Goal: Task Accomplishment & Management: Manage account settings

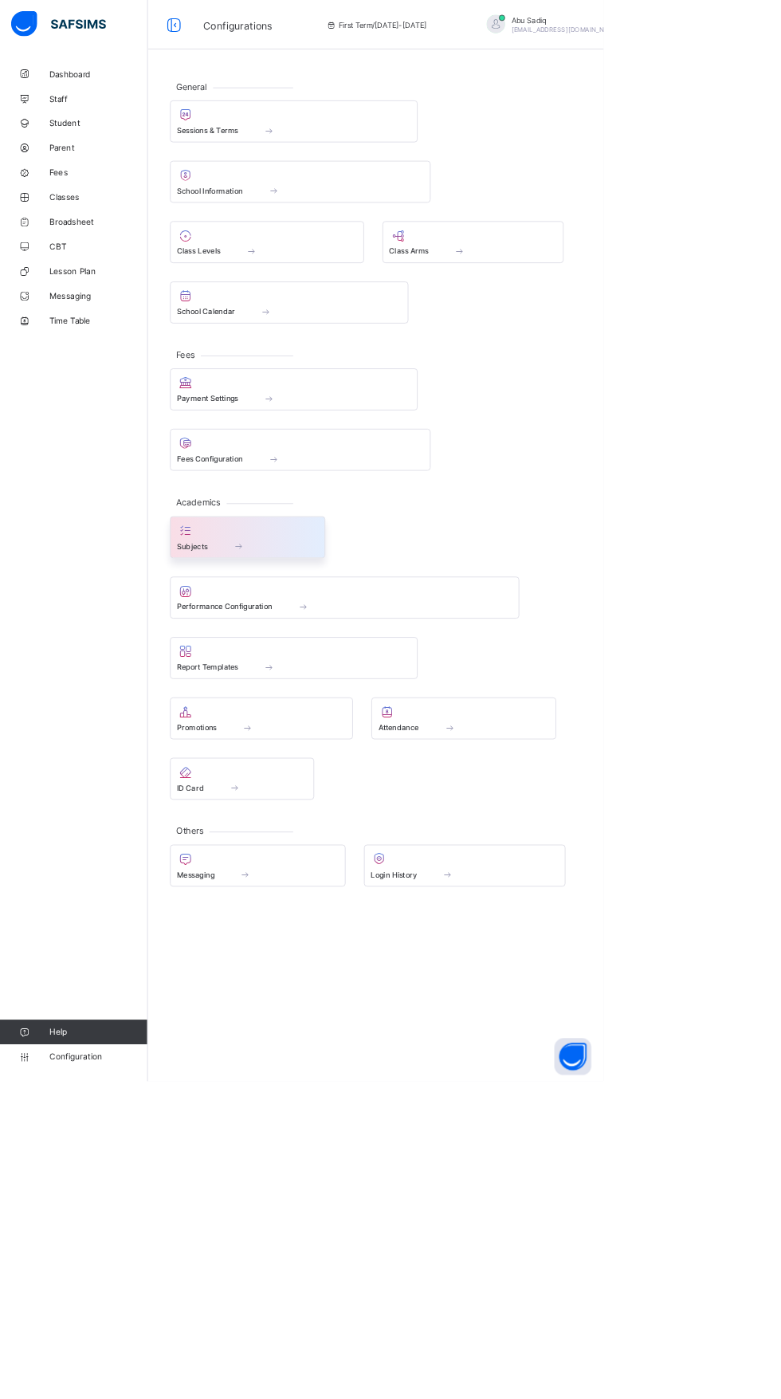
click at [297, 702] on div "Subjects" at bounding box center [320, 707] width 183 height 14
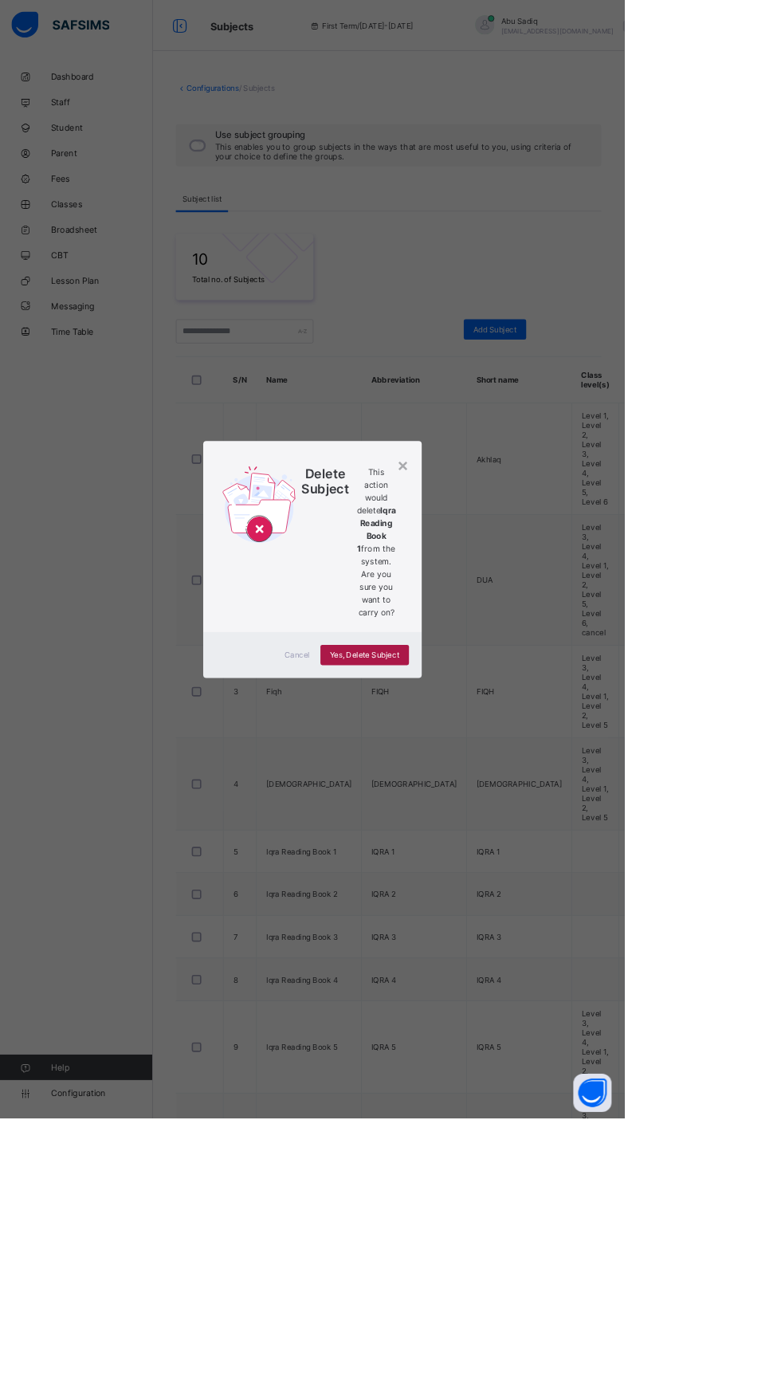
click at [512, 832] on div "Yes, Delete Subject" at bounding box center [456, 820] width 111 height 26
click at [512, 595] on div "×" at bounding box center [504, 581] width 15 height 27
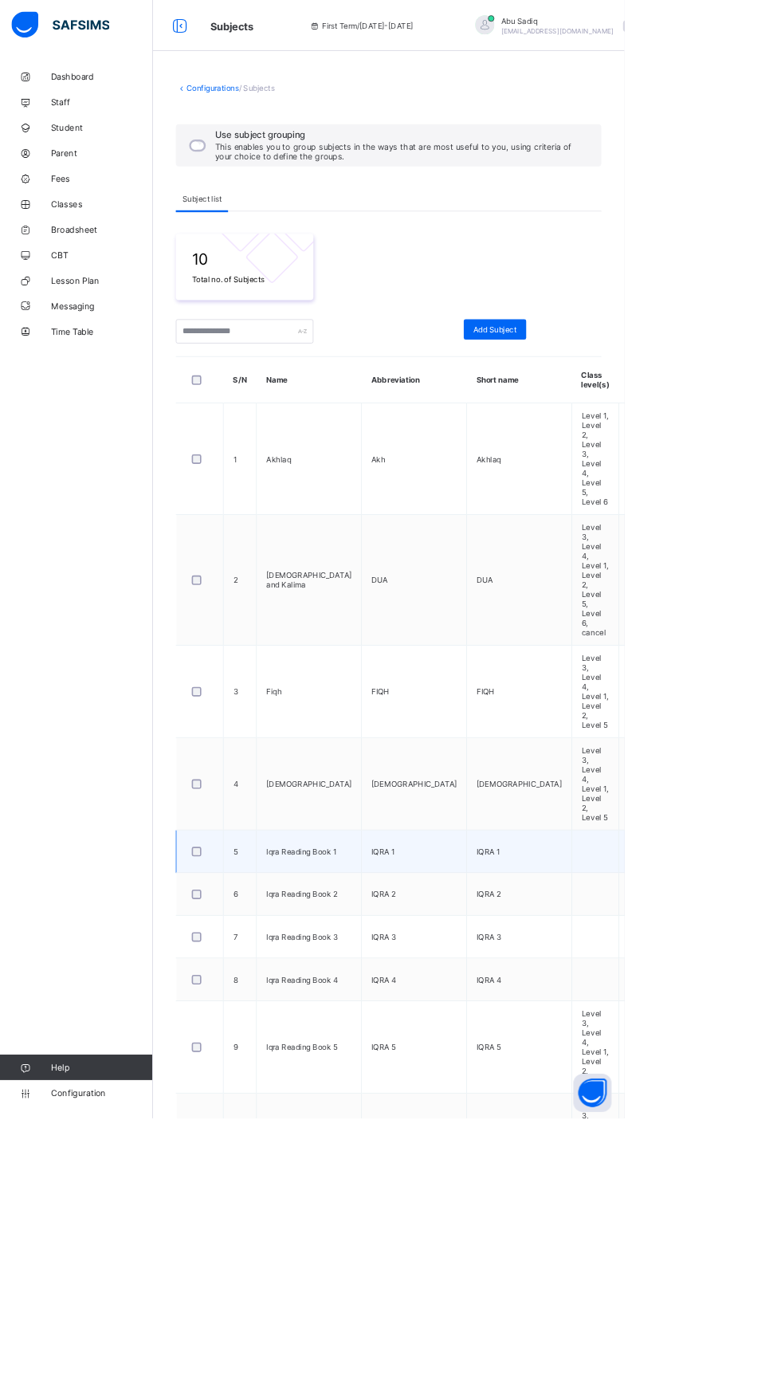
click at [354, 1039] on td "Iqra Reading Book 1" at bounding box center [387, 1065] width 132 height 53
click at [355, 1039] on td "Iqra Reading Book 1" at bounding box center [387, 1065] width 132 height 53
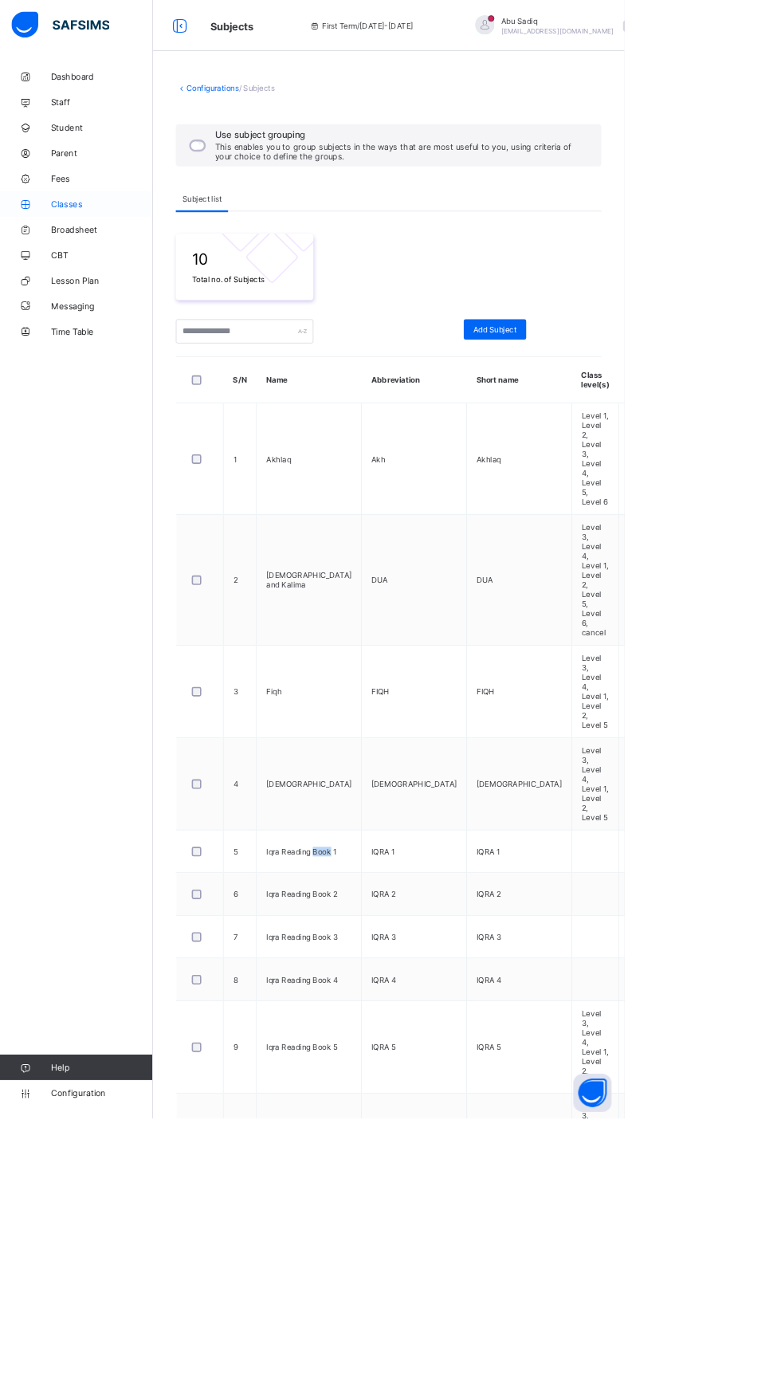
click at [119, 250] on span "Classes" at bounding box center [128, 255] width 128 height 13
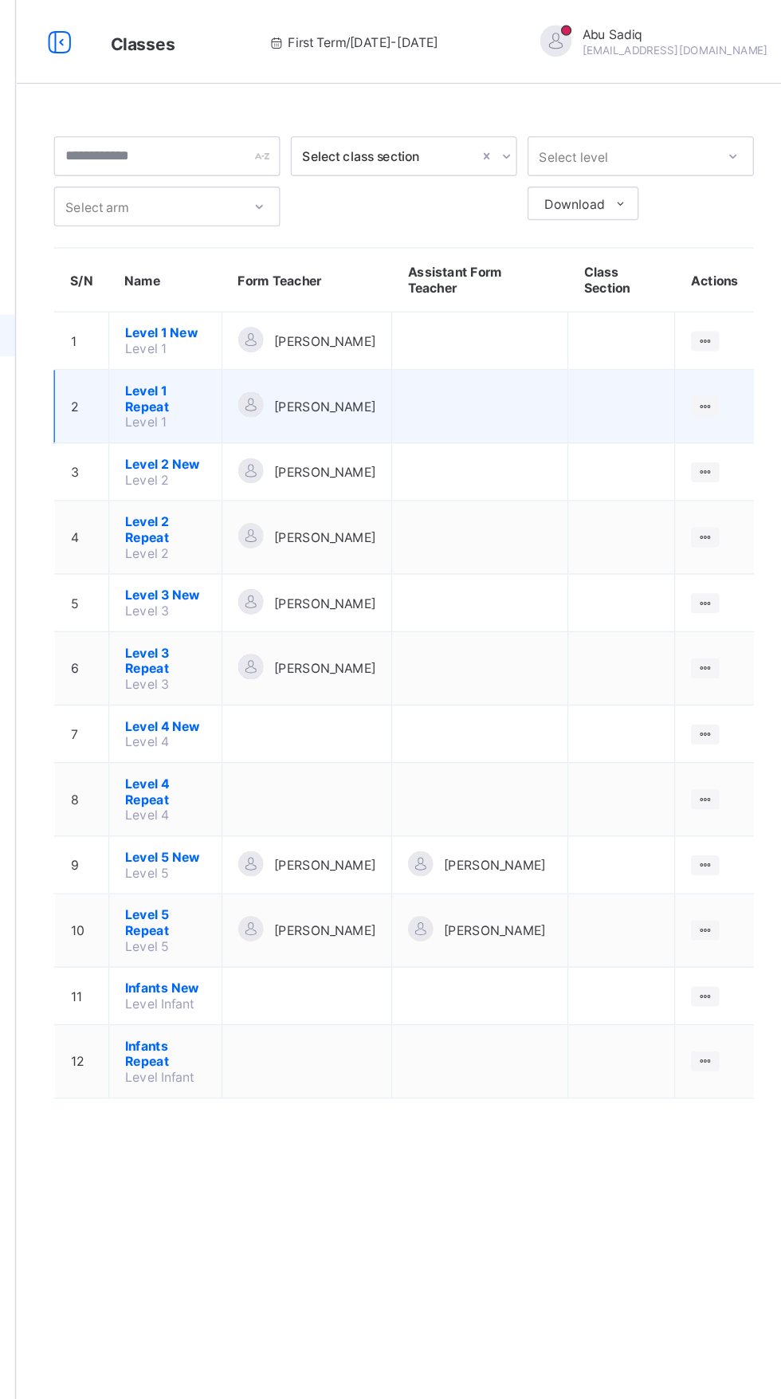
click at [292, 295] on span "Level 1 Repeat" at bounding box center [304, 303] width 61 height 24
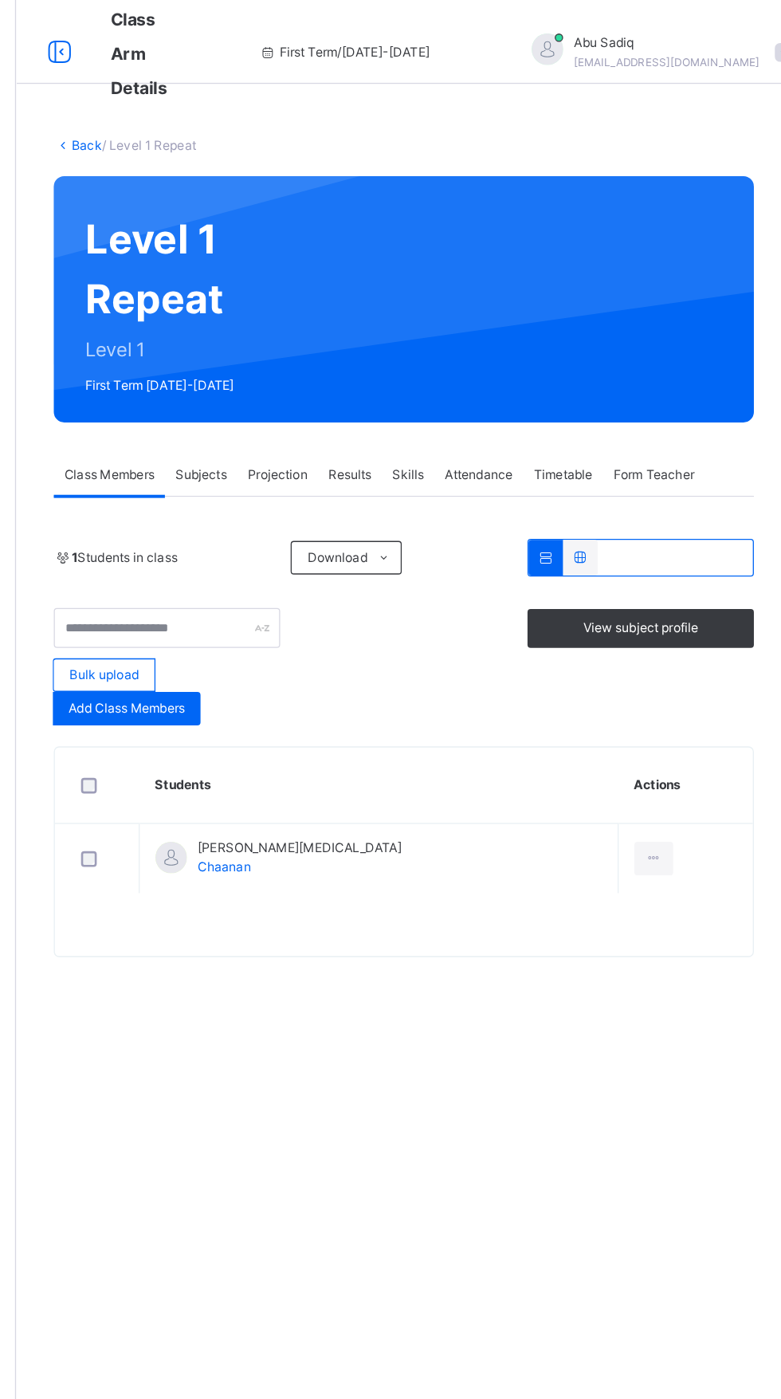
click at [332, 361] on span "Subjects" at bounding box center [331, 361] width 39 height 14
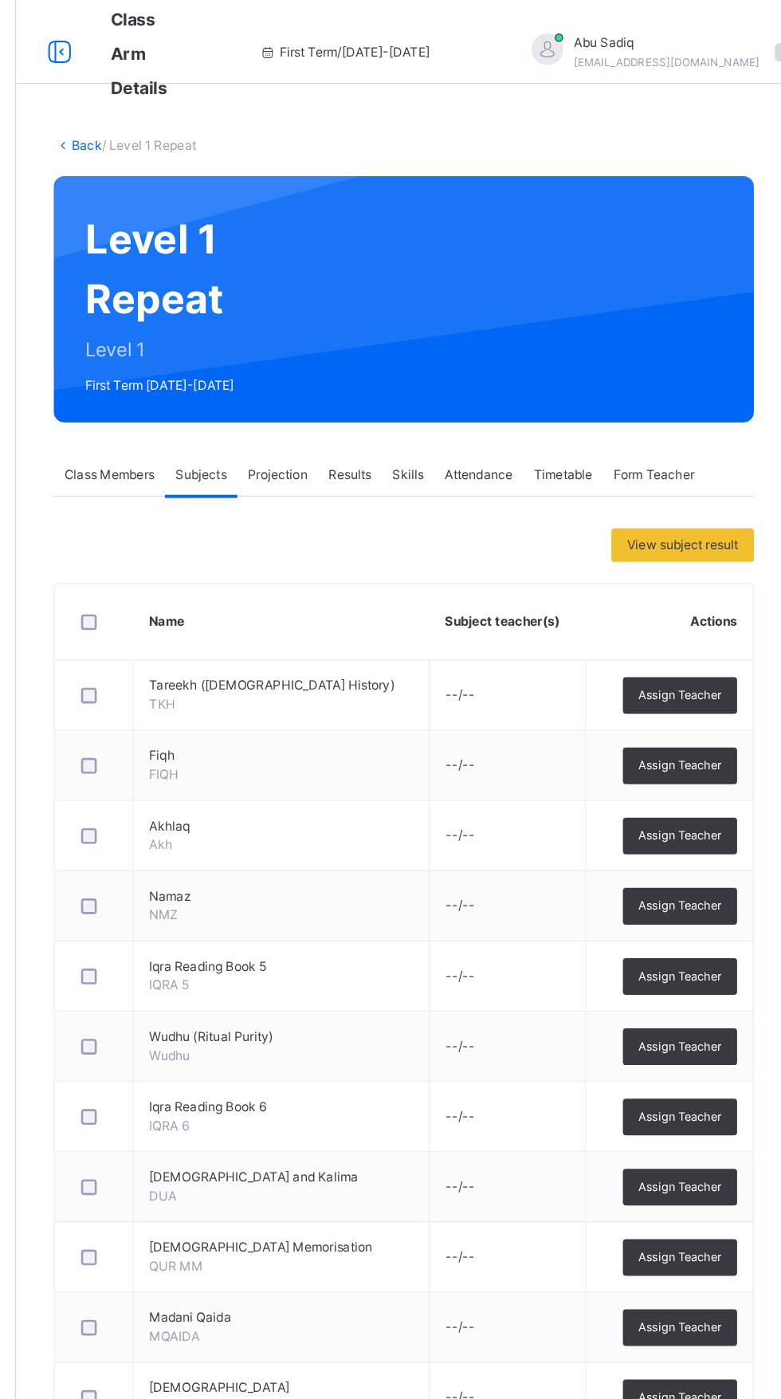
click at [768, 964] on div "Back / Level 1 Repeat Level 1 Repeat Level 1 First Term [DATE]-[DATE] Class Mem…" at bounding box center [486, 631] width 590 height 1103
click at [234, 114] on link "Back" at bounding box center [245, 110] width 23 height 12
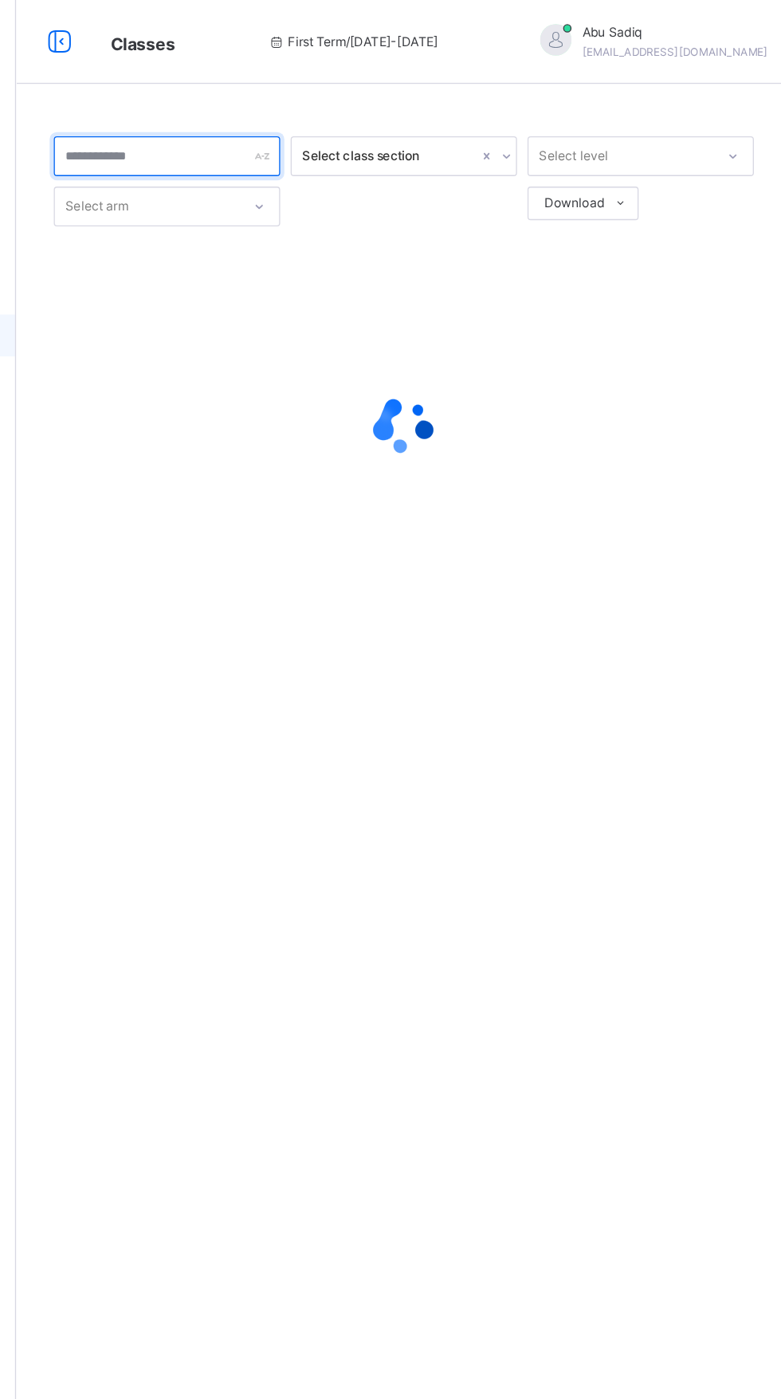
click at [245, 116] on input "text" at bounding box center [306, 119] width 172 height 30
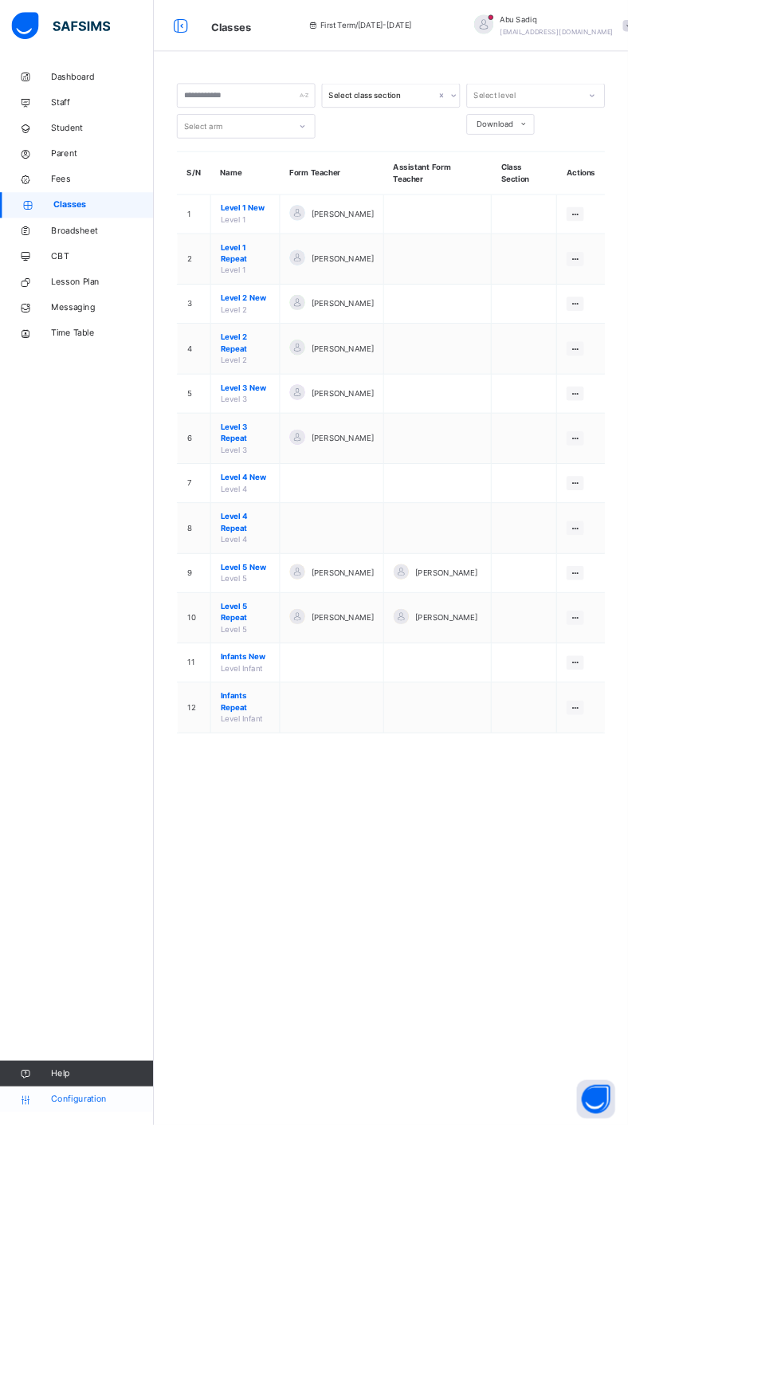
click at [129, 1375] on span "Configuration" at bounding box center [127, 1367] width 127 height 16
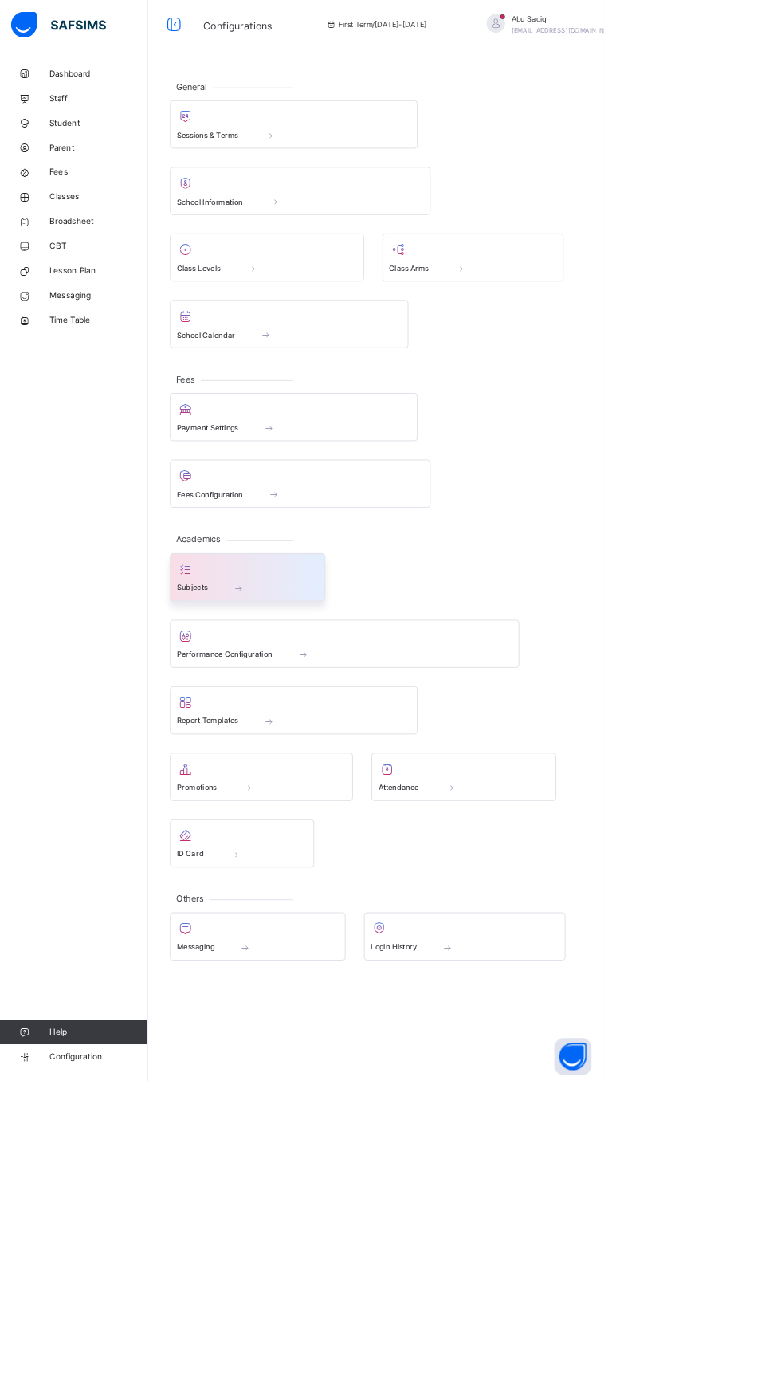
click at [333, 760] on span at bounding box center [320, 760] width 40 height 17
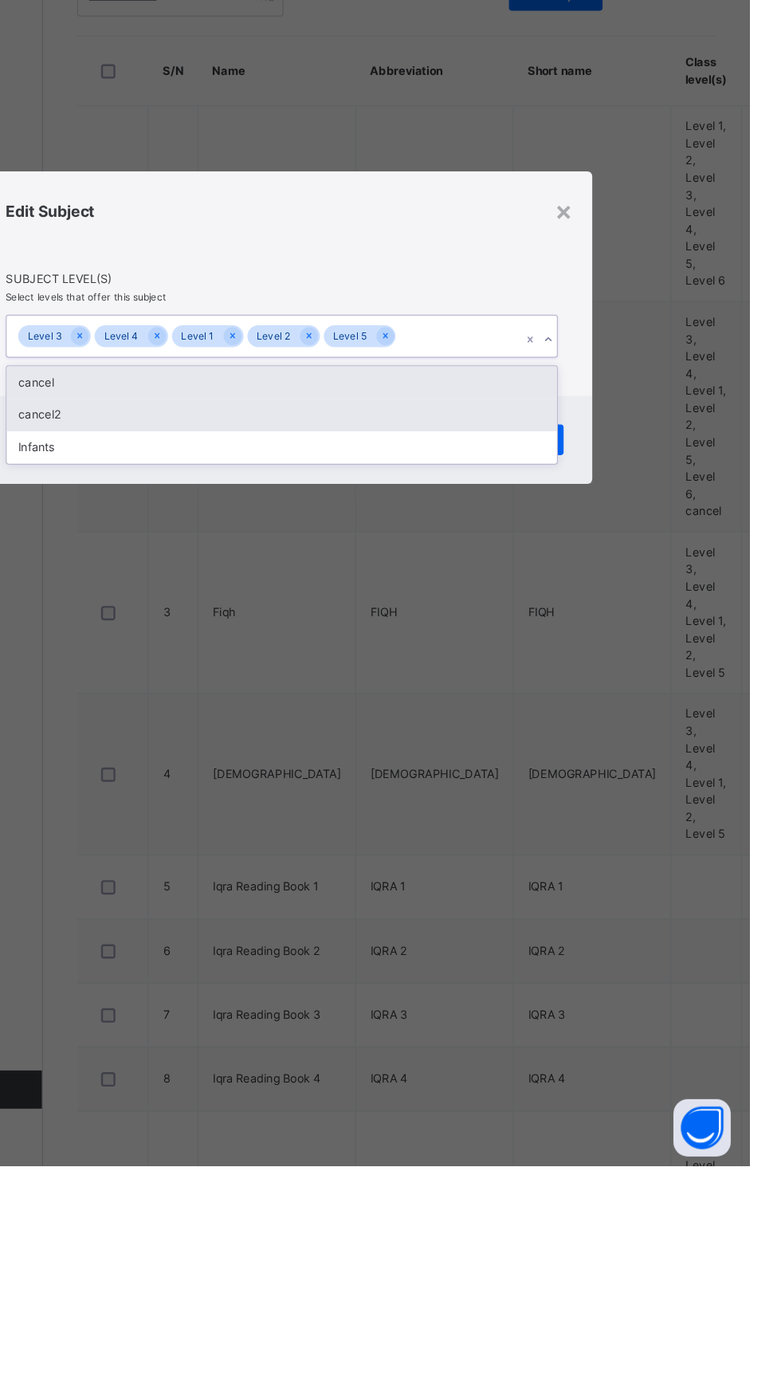
click at [585, 786] on div "cancel2" at bounding box center [390, 772] width 459 height 27
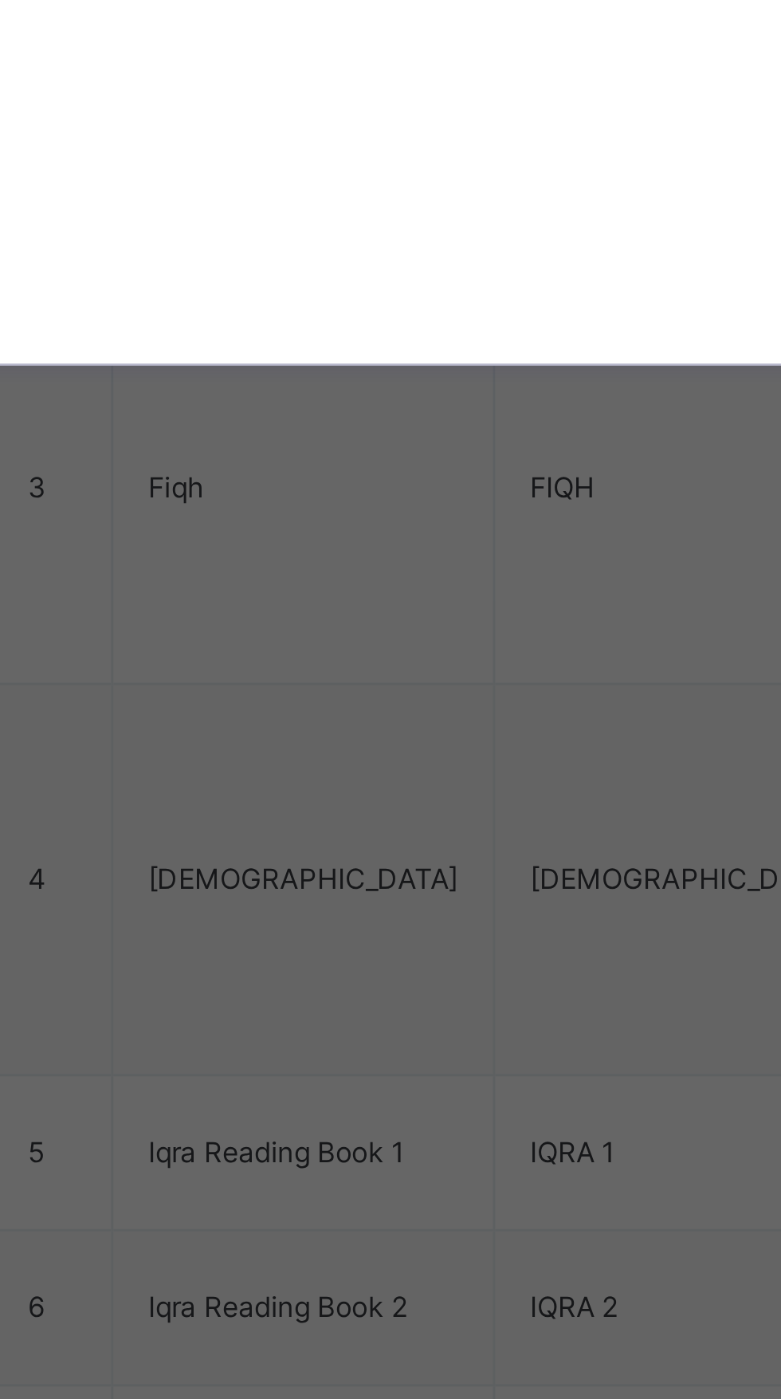
click at [236, 714] on input "text" at bounding box center [235, 707] width 2 height 14
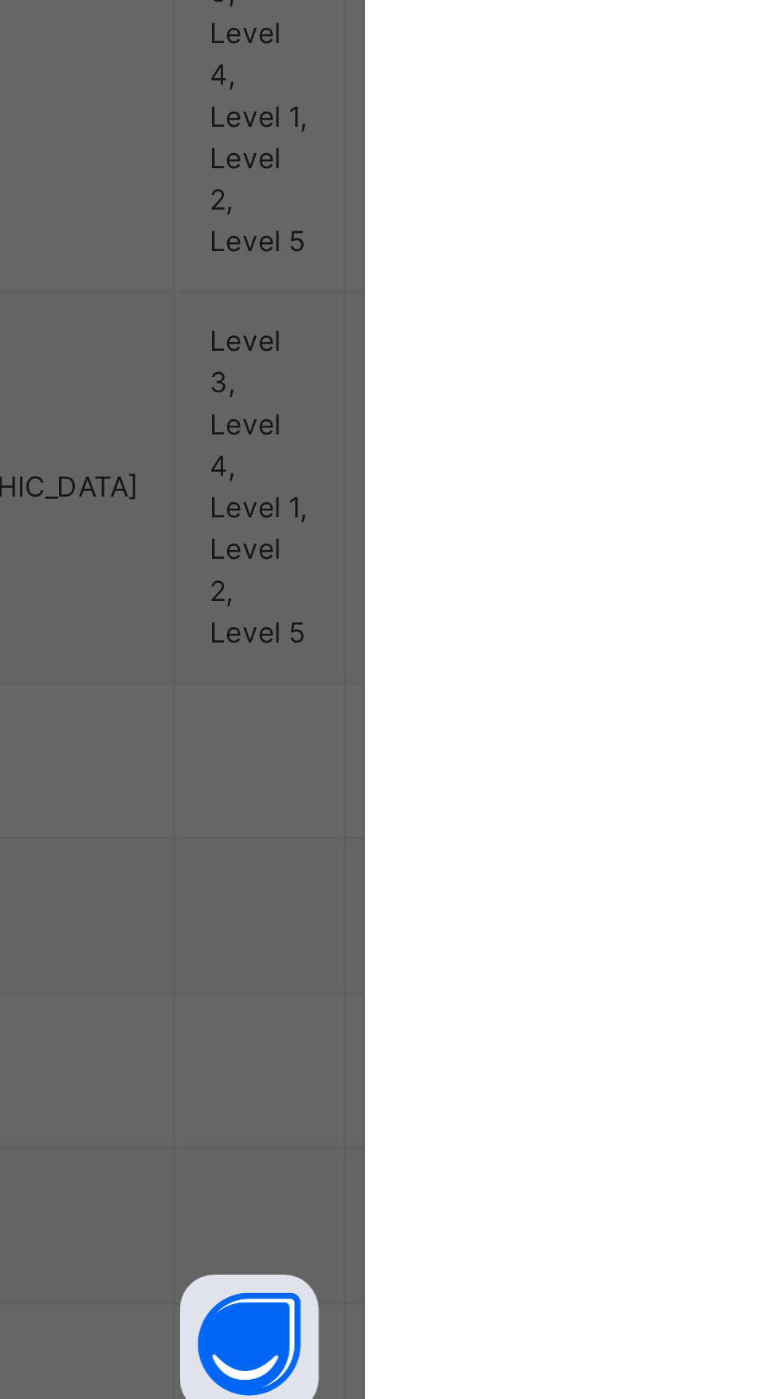
click at [614, 800] on span "Save" at bounding box center [594, 793] width 40 height 14
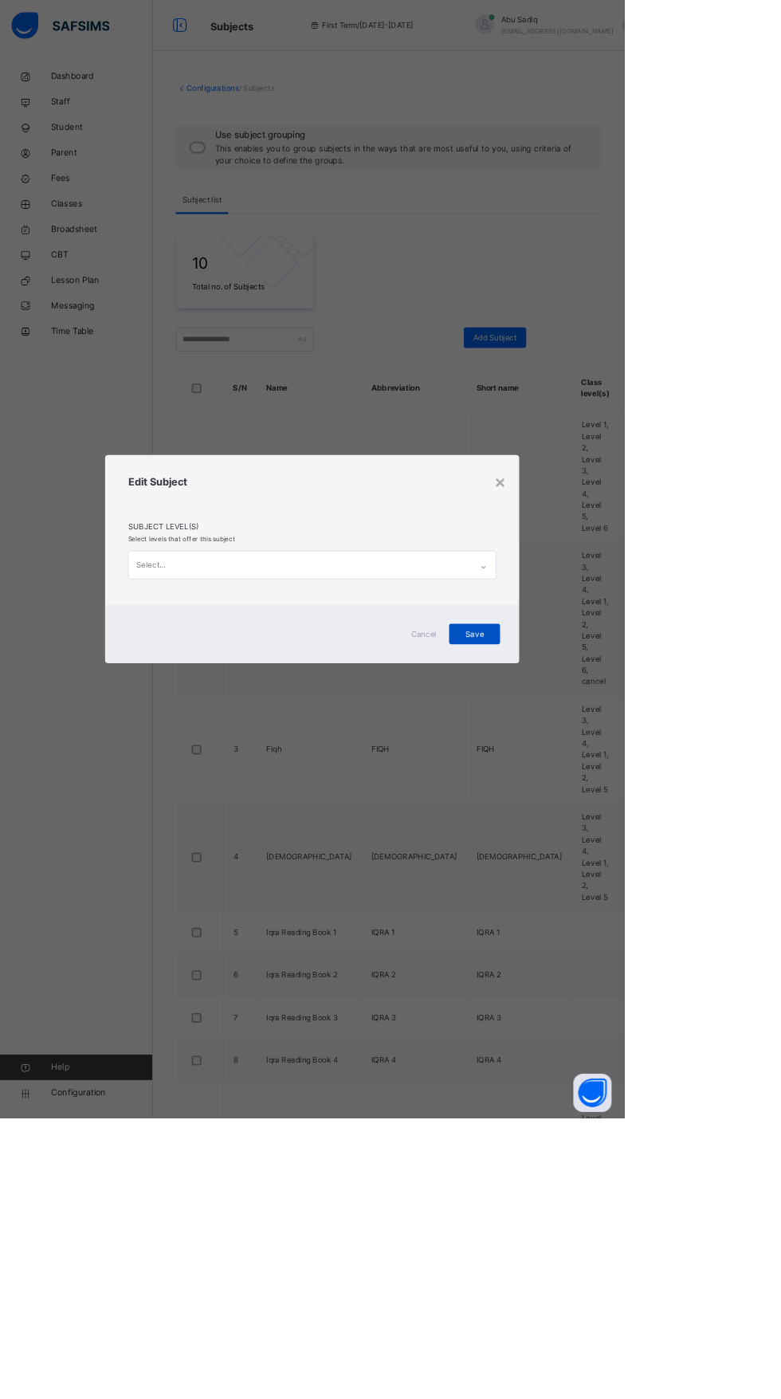
click at [614, 800] on span "Save" at bounding box center [594, 793] width 40 height 14
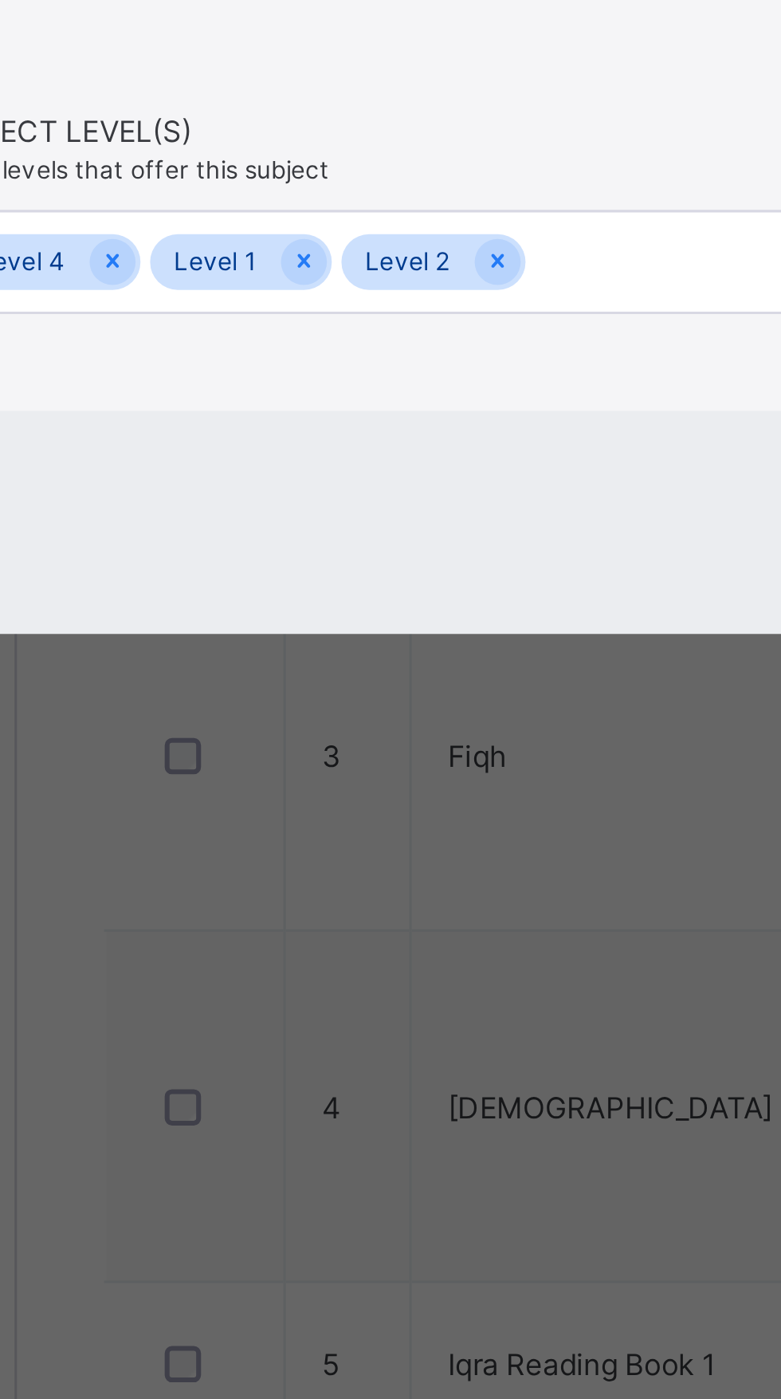
click at [316, 654] on div "Edit Subject" at bounding box center [390, 626] width 461 height 56
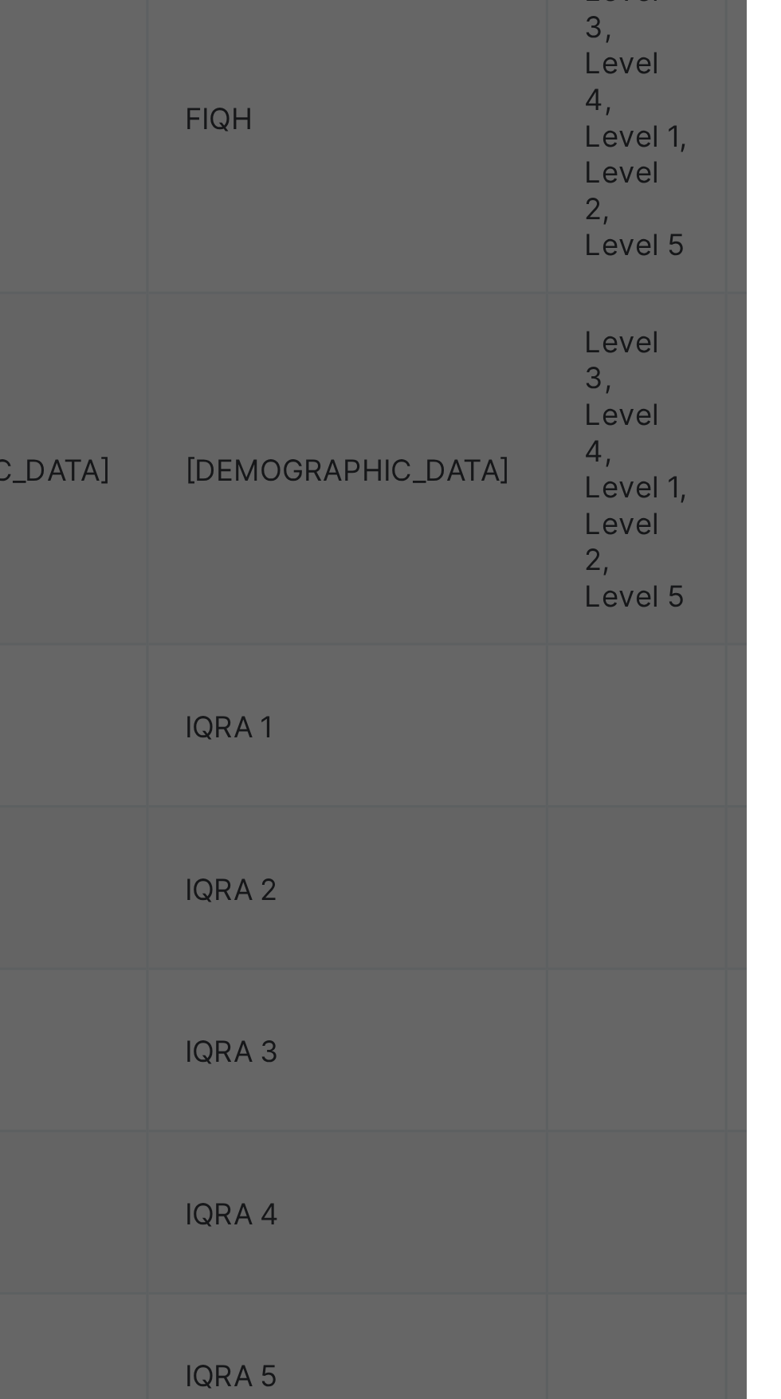
click at [614, 794] on span "Save" at bounding box center [594, 788] width 40 height 12
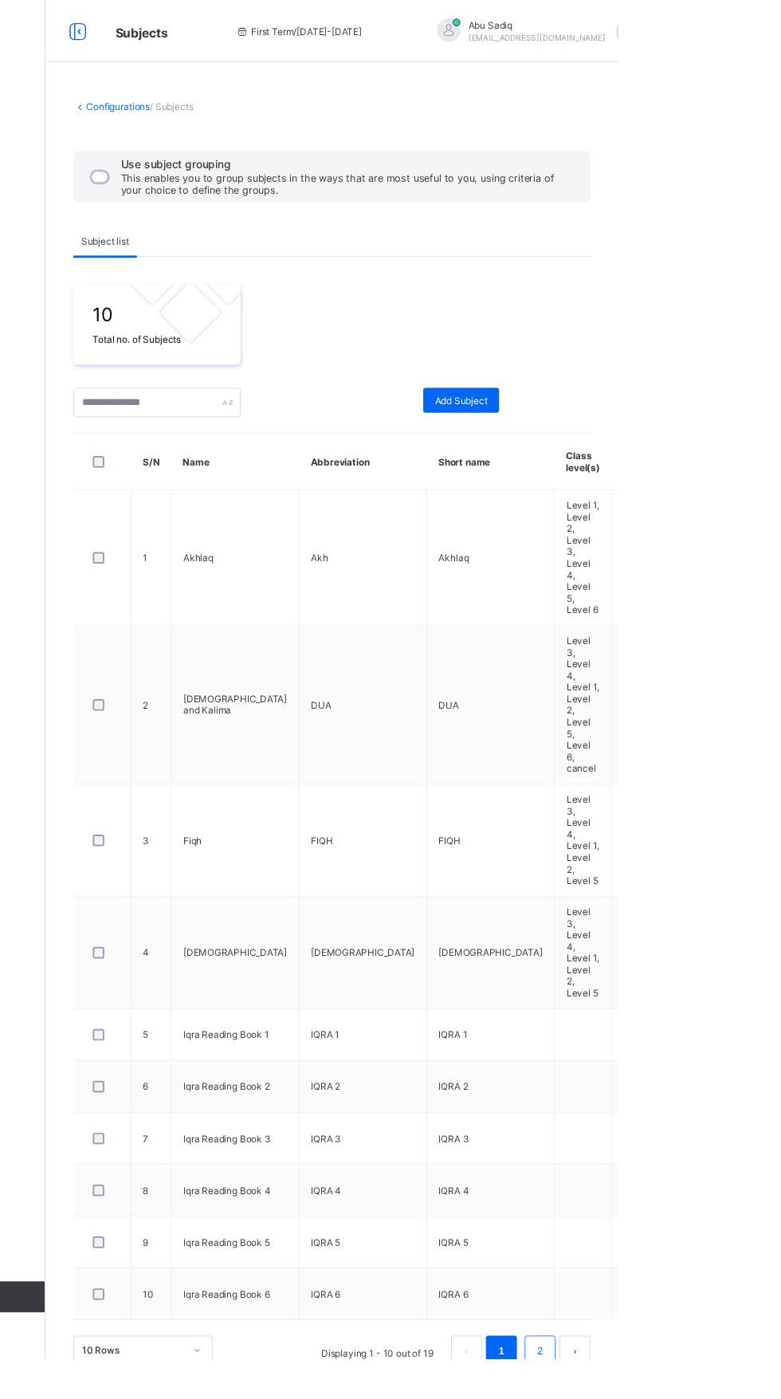
click at [701, 1380] on link "2" at bounding box center [700, 1390] width 15 height 21
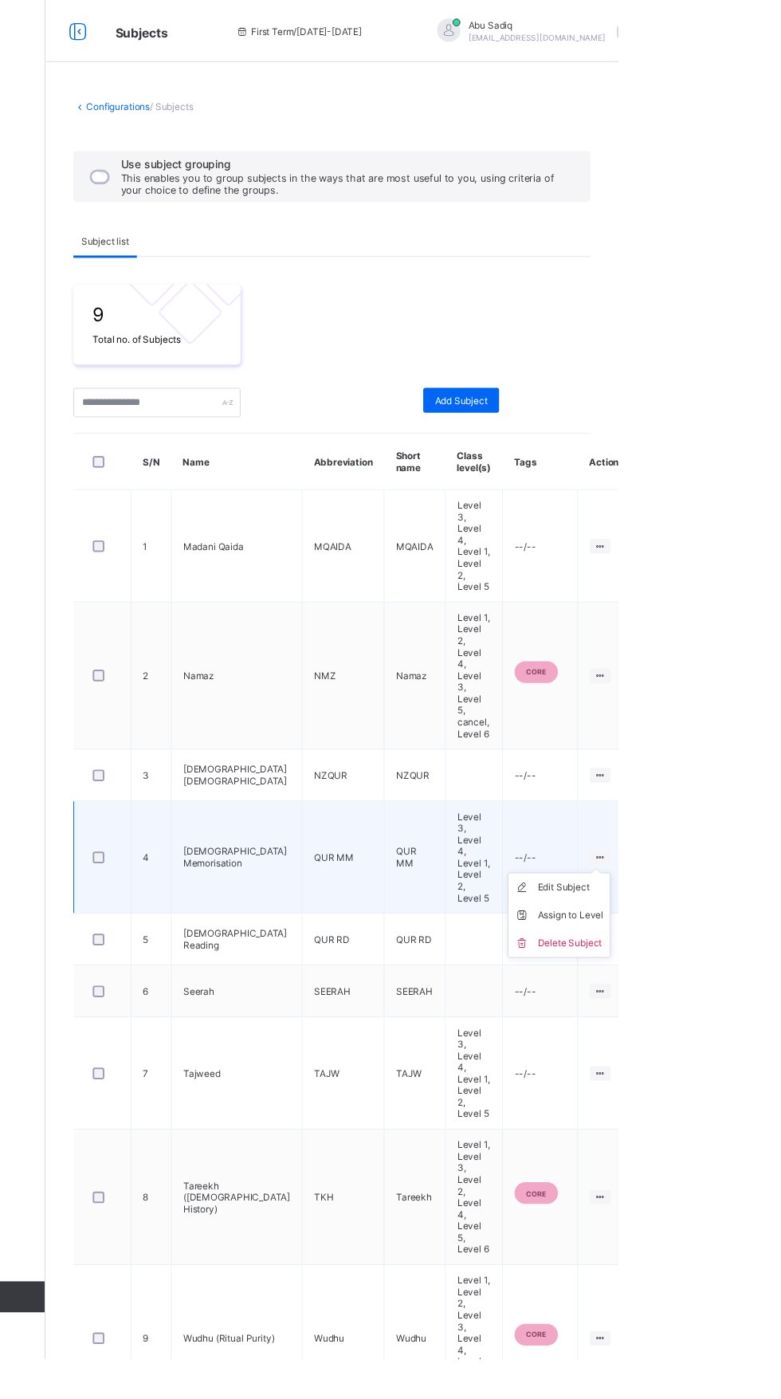
click at [717, 898] on ul "Edit Subject Assign to Level Delete Subject" at bounding box center [720, 942] width 106 height 88
click at [698, 934] on div "Assign to Level" at bounding box center [732, 942] width 68 height 16
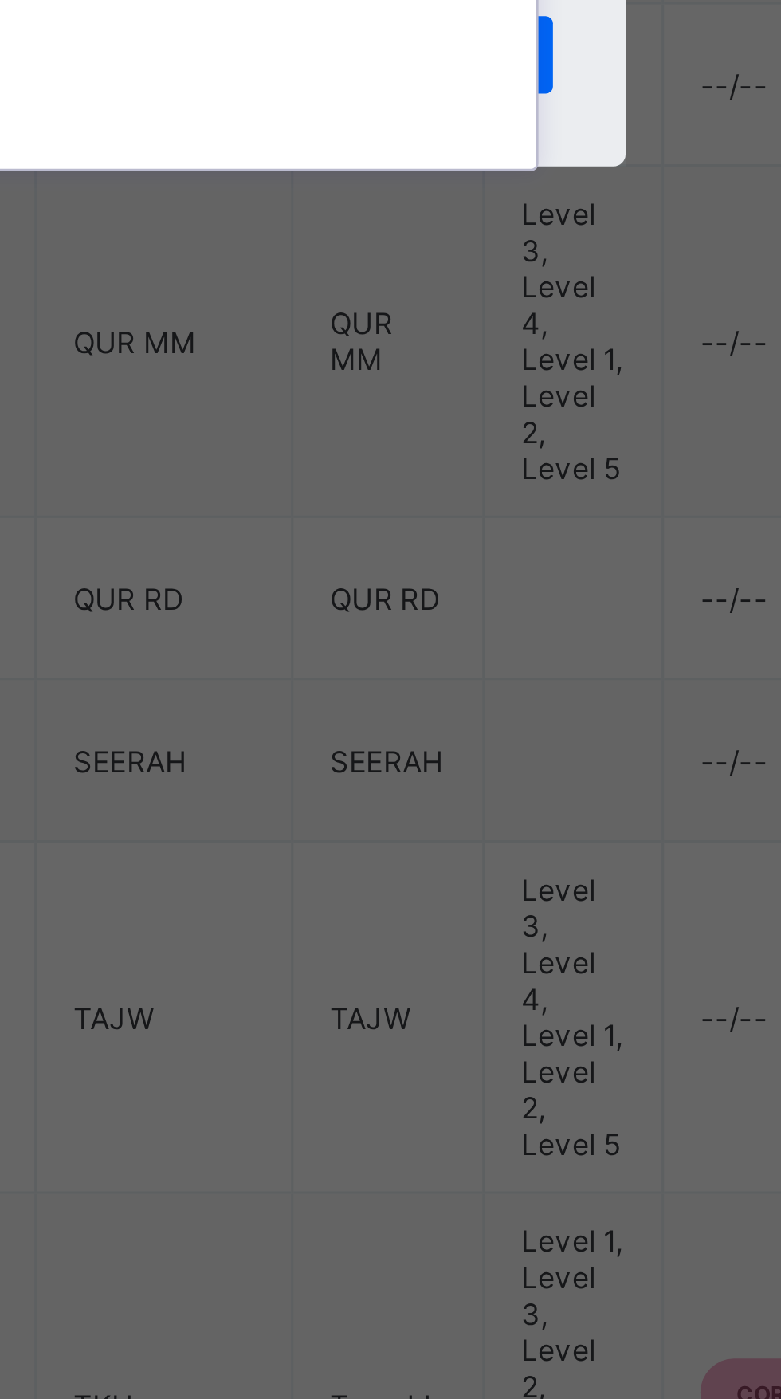
click at [427, 709] on input "text" at bounding box center [427, 703] width 2 height 10
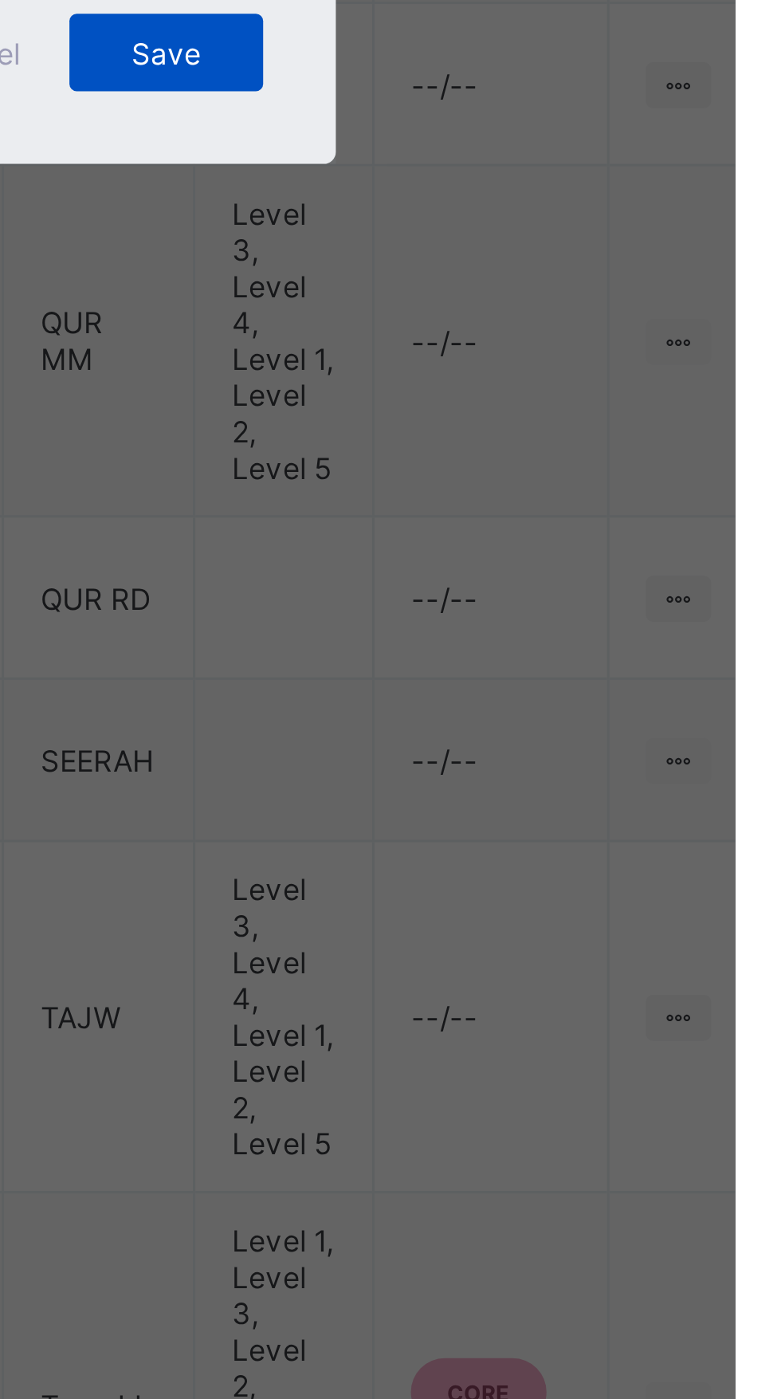
click at [614, 794] on span "Save" at bounding box center [594, 788] width 40 height 12
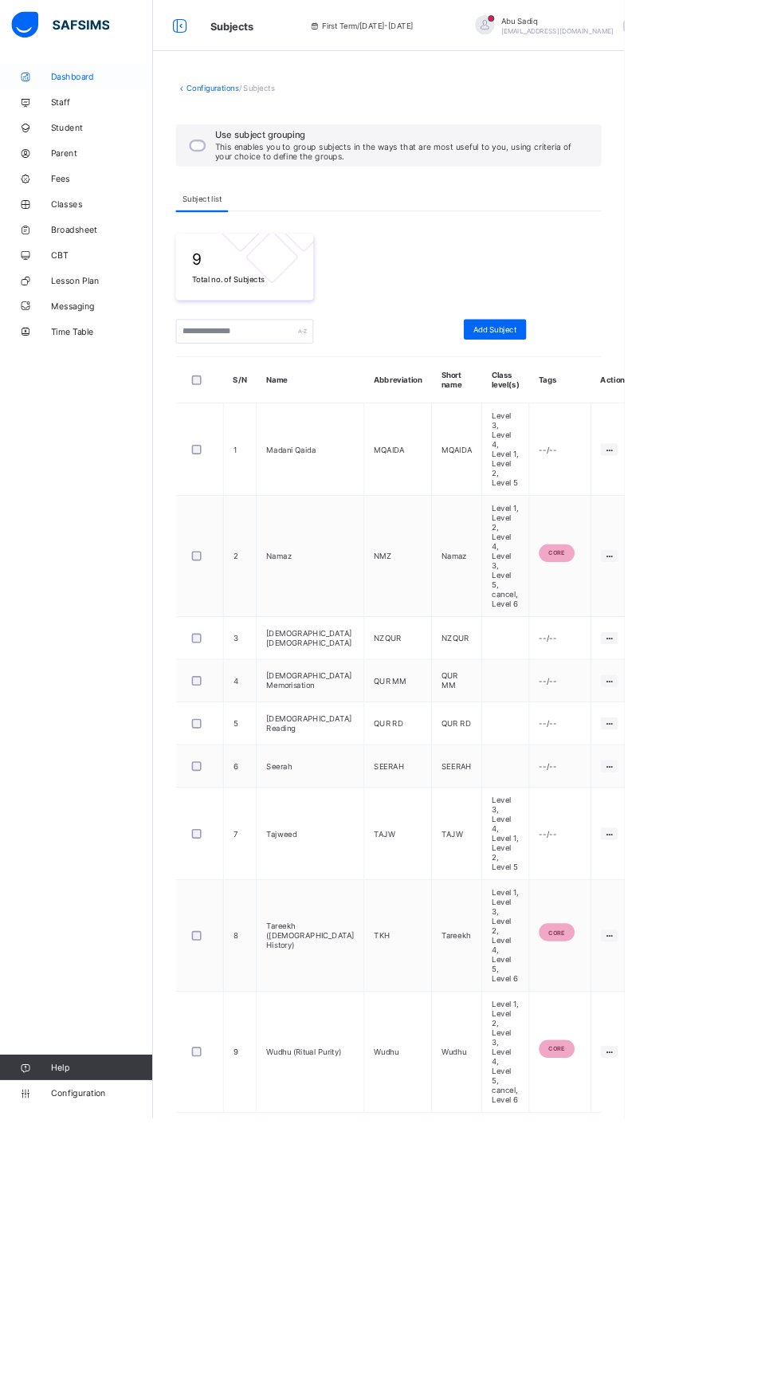
click at [36, 94] on icon at bounding box center [32, 96] width 64 height 12
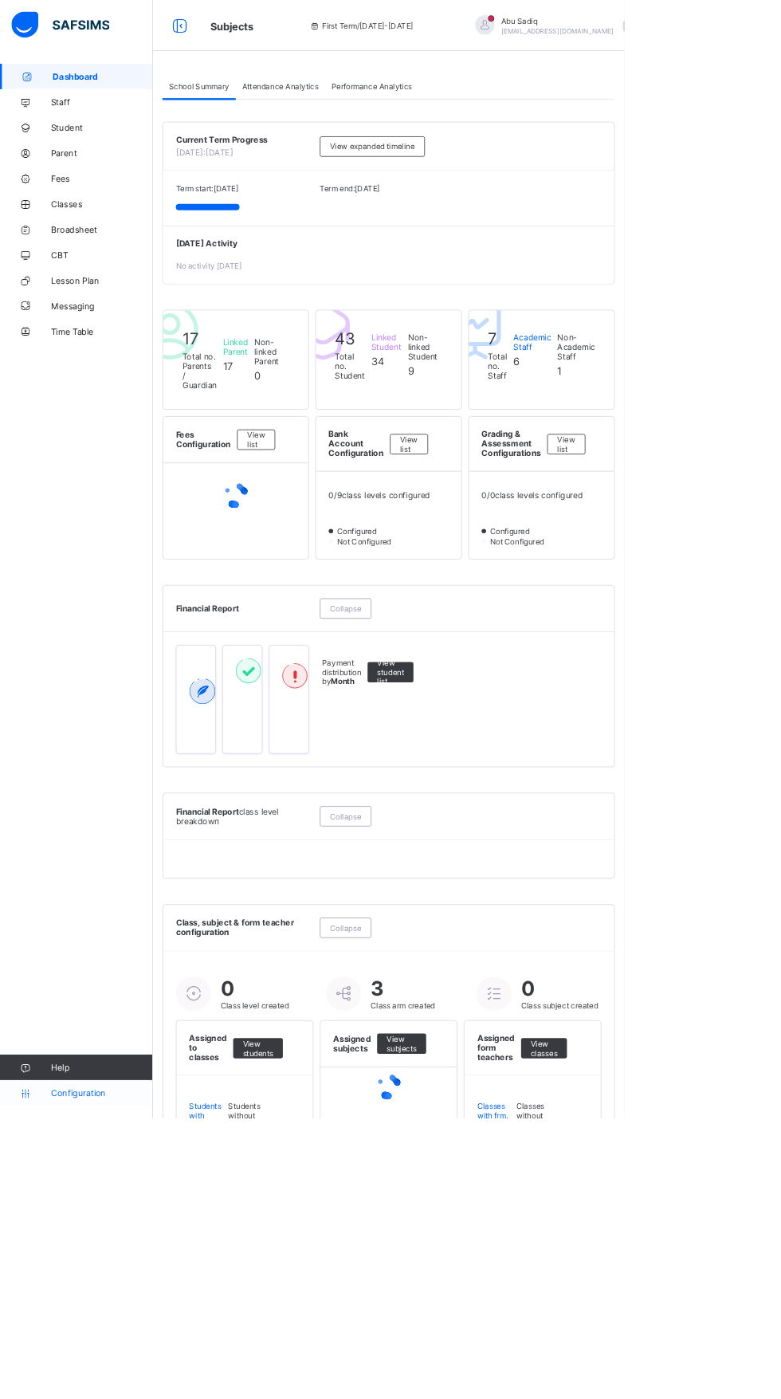
click at [81, 1373] on span "Configuration" at bounding box center [127, 1367] width 127 height 13
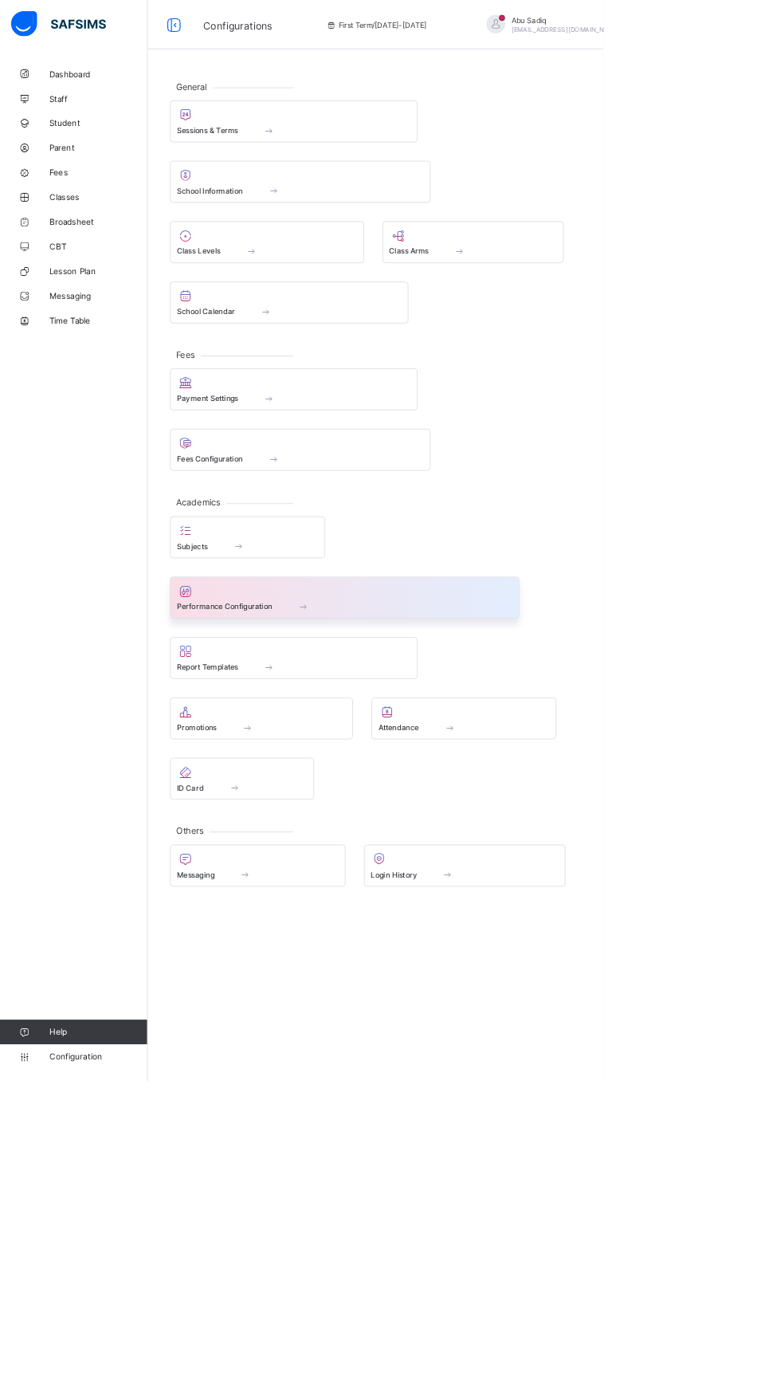
click at [336, 785] on span "Performance Configuration" at bounding box center [291, 785] width 124 height 12
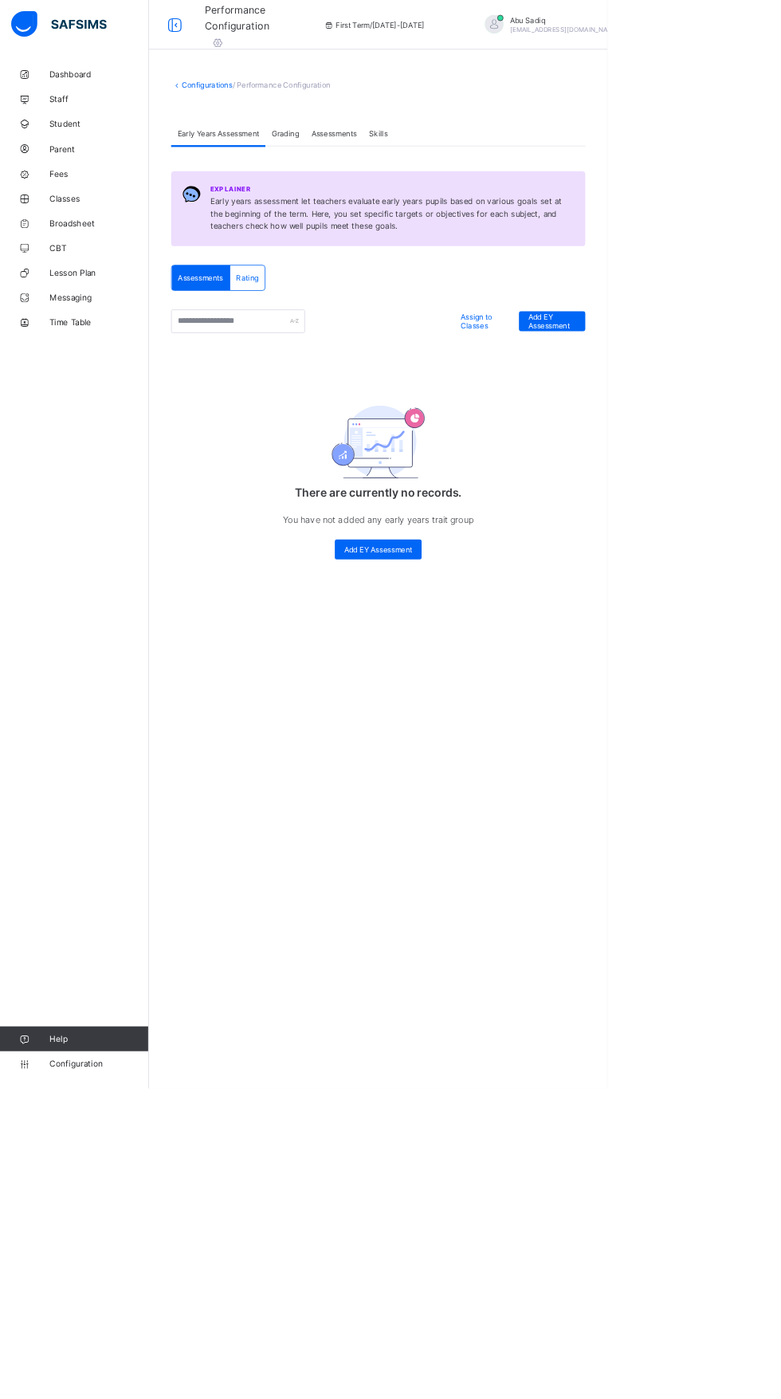
click at [369, 171] on span "Grading" at bounding box center [366, 172] width 35 height 12
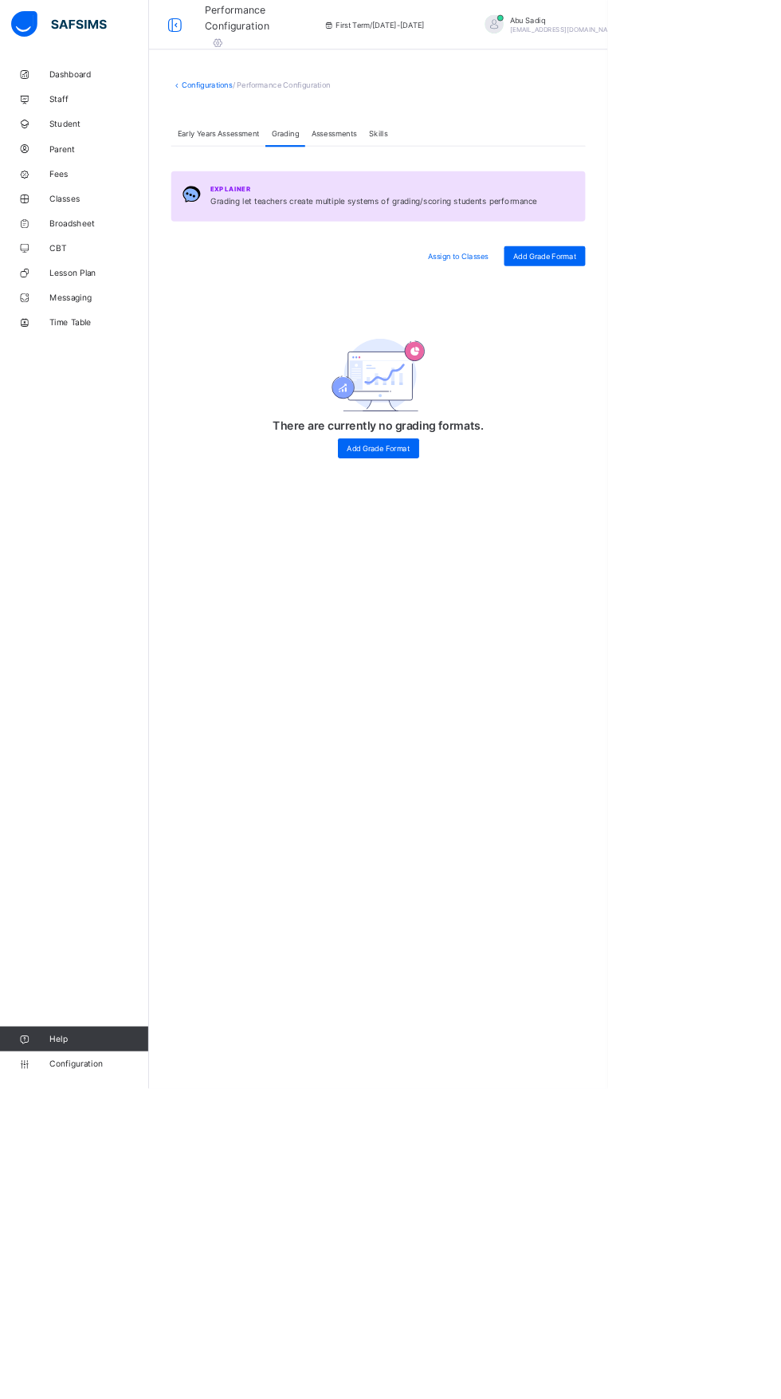
click at [442, 185] on div "Assessments" at bounding box center [429, 171] width 74 height 32
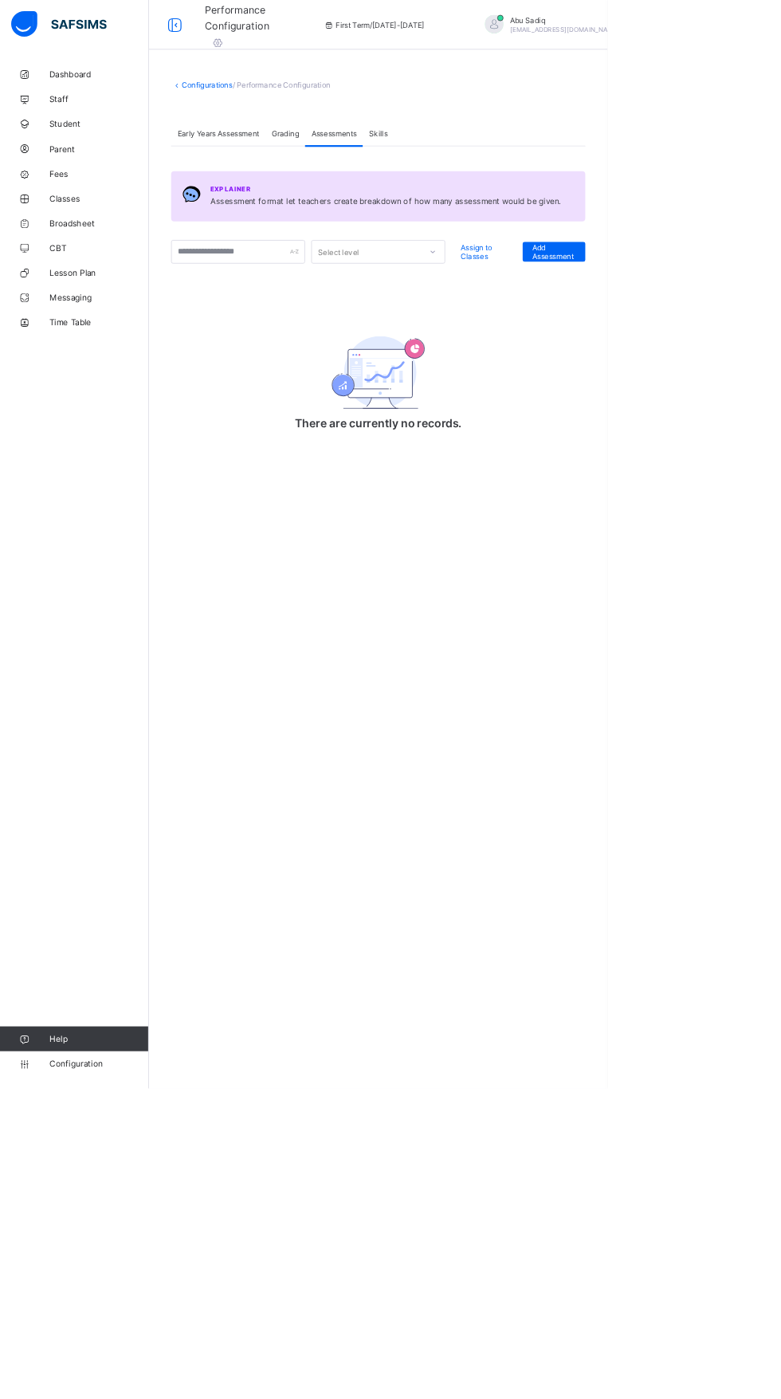
click at [490, 171] on span "Skills" at bounding box center [486, 172] width 24 height 12
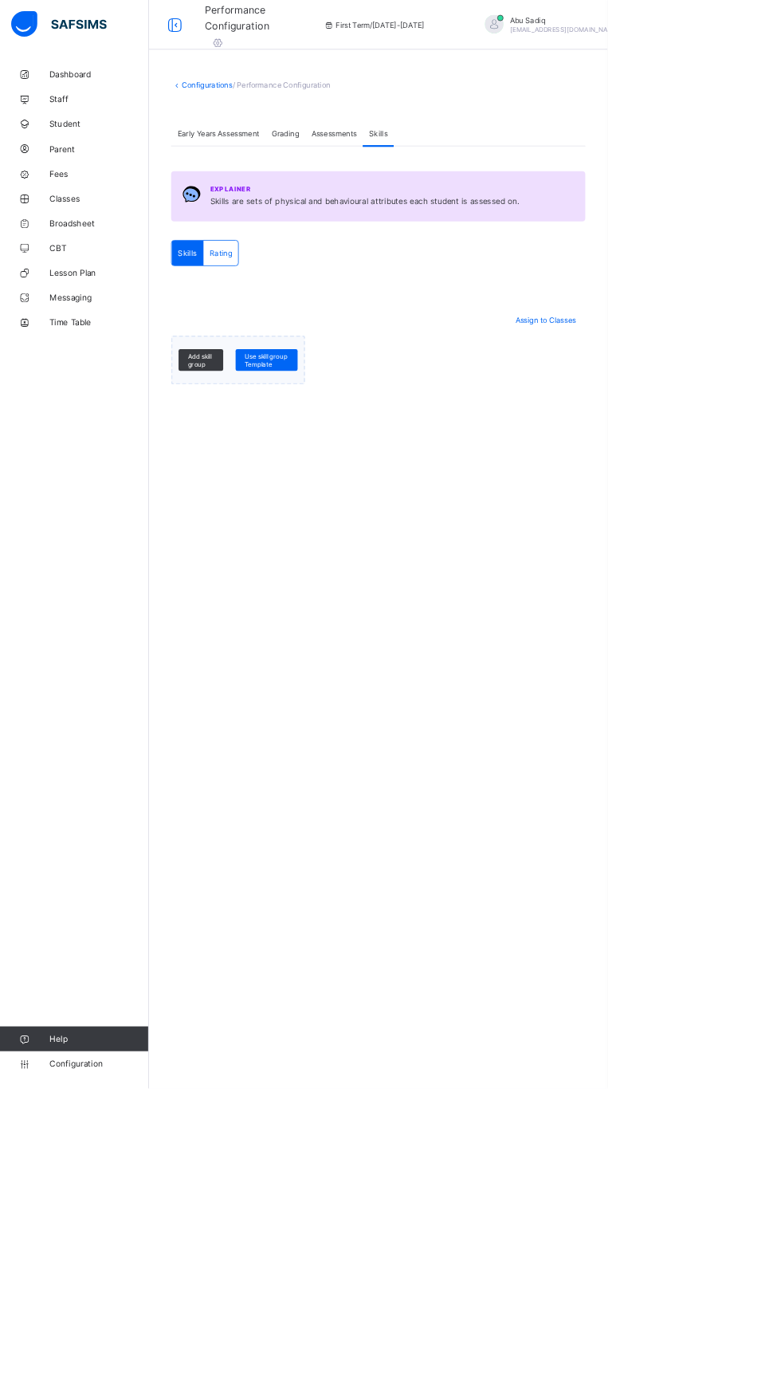
click at [258, 167] on span "Early Years Assessment" at bounding box center [280, 172] width 105 height 12
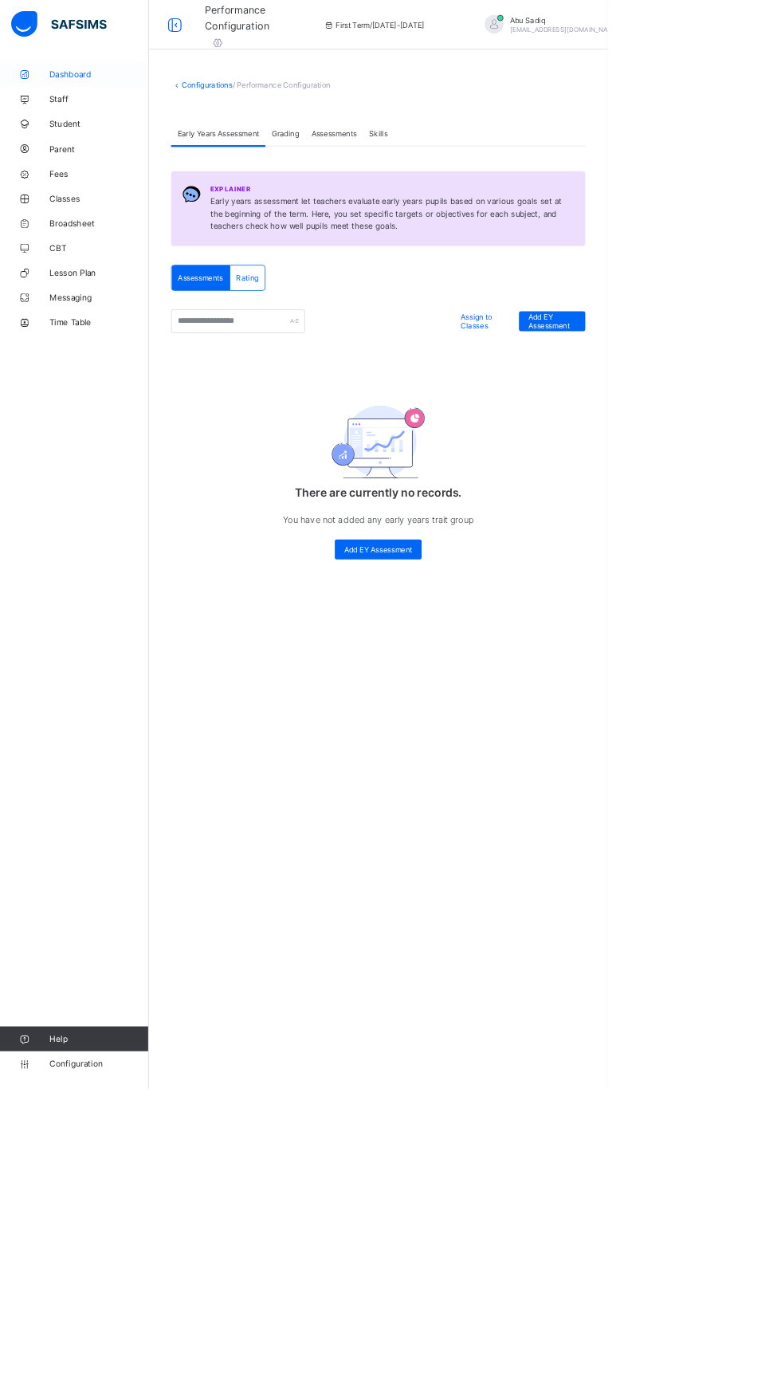
click at [57, 96] on icon at bounding box center [32, 96] width 64 height 12
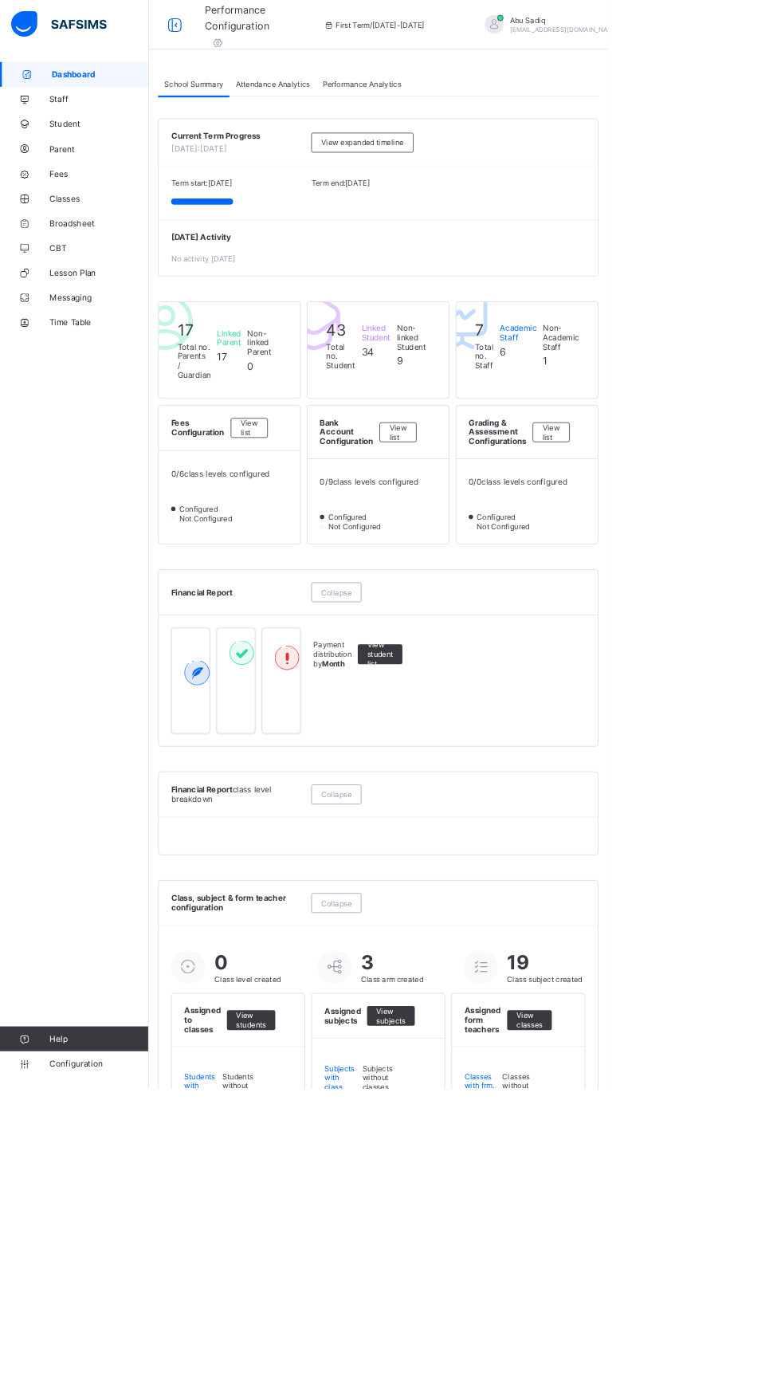
click at [75, 1341] on span "Help" at bounding box center [127, 1335] width 127 height 13
click at [84, 1383] on link "Configuration" at bounding box center [95, 1367] width 190 height 32
